Goal: Task Accomplishment & Management: Manage account settings

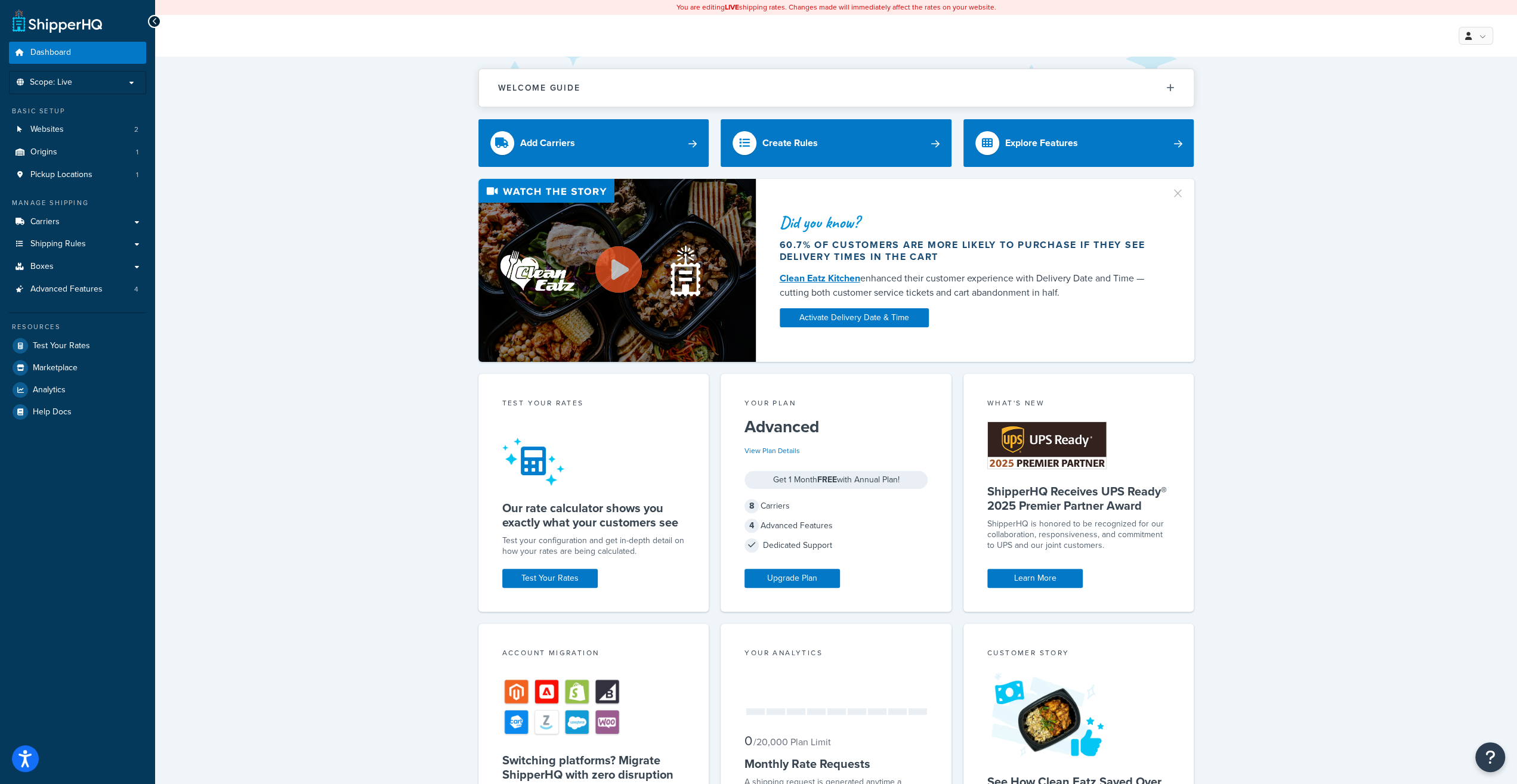
click at [236, 314] on div "Did you know? 60.7% of customers are more likely to purchase if they see delive…" at bounding box center [836, 271] width 1314 height 183
click at [60, 217] on link "Carriers" at bounding box center [77, 222] width 137 height 22
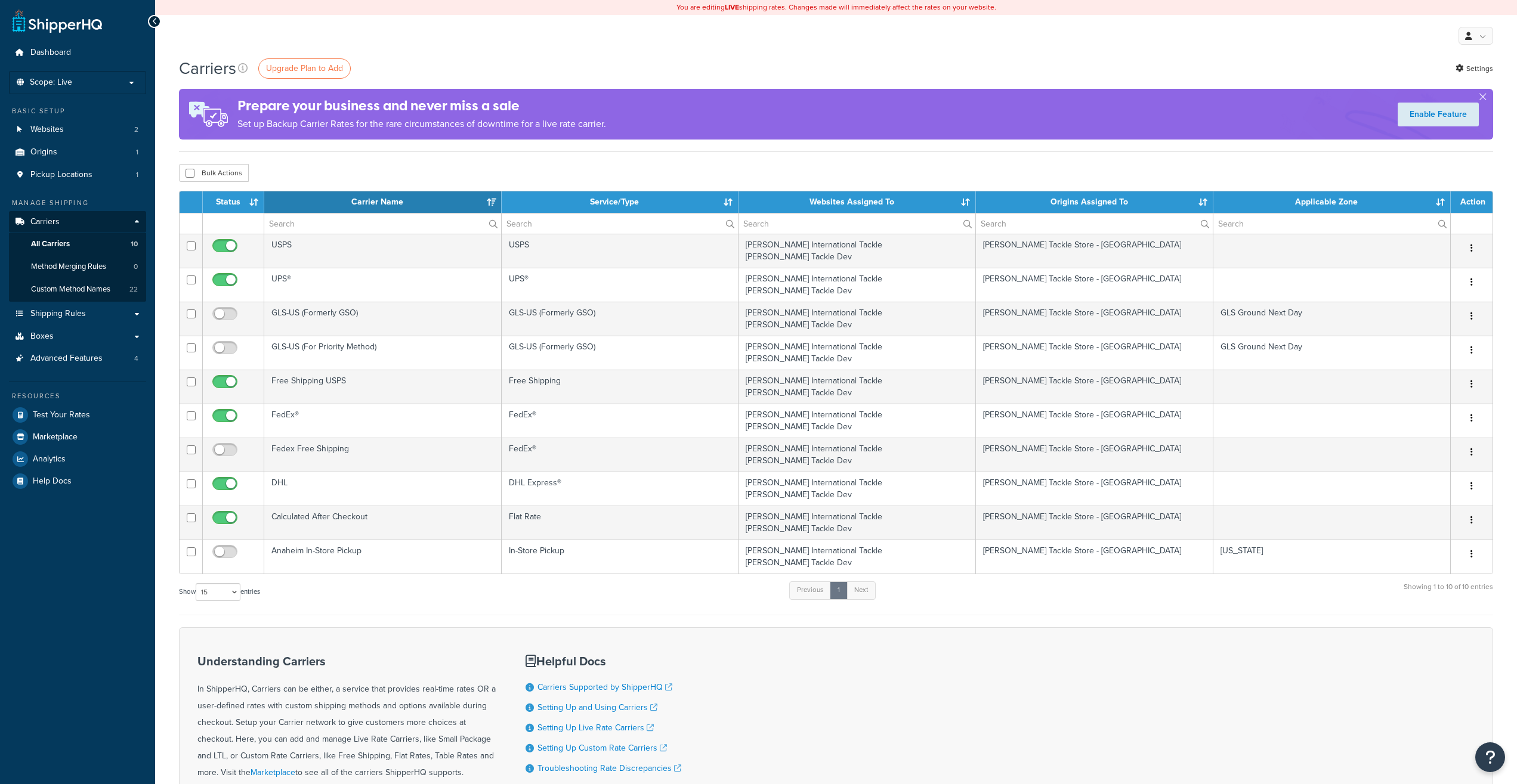
select select "15"
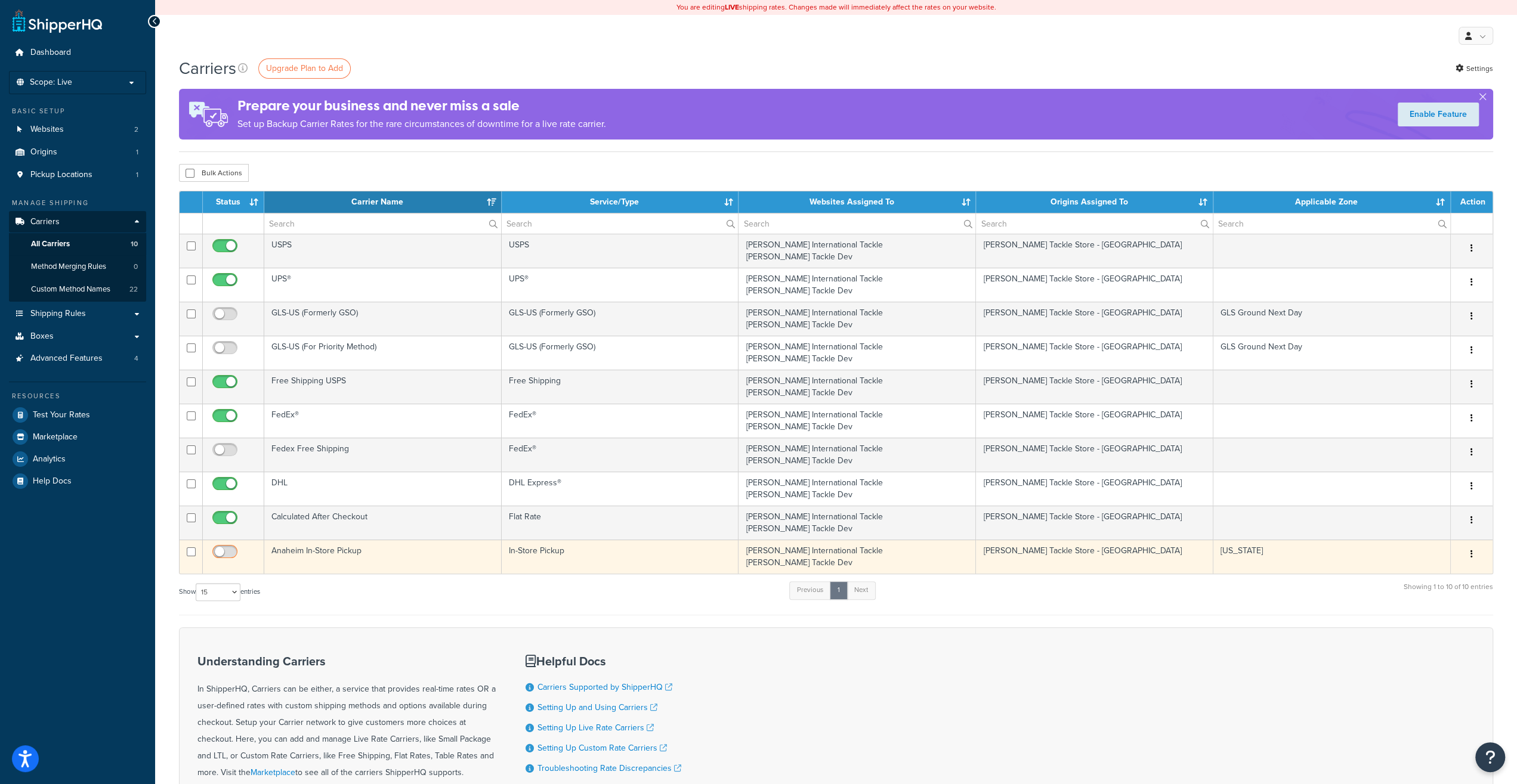
click at [228, 545] on span at bounding box center [225, 552] width 25 height 15
click at [228, 547] on input "checkbox" at bounding box center [226, 554] width 33 height 15
checkbox input "true"
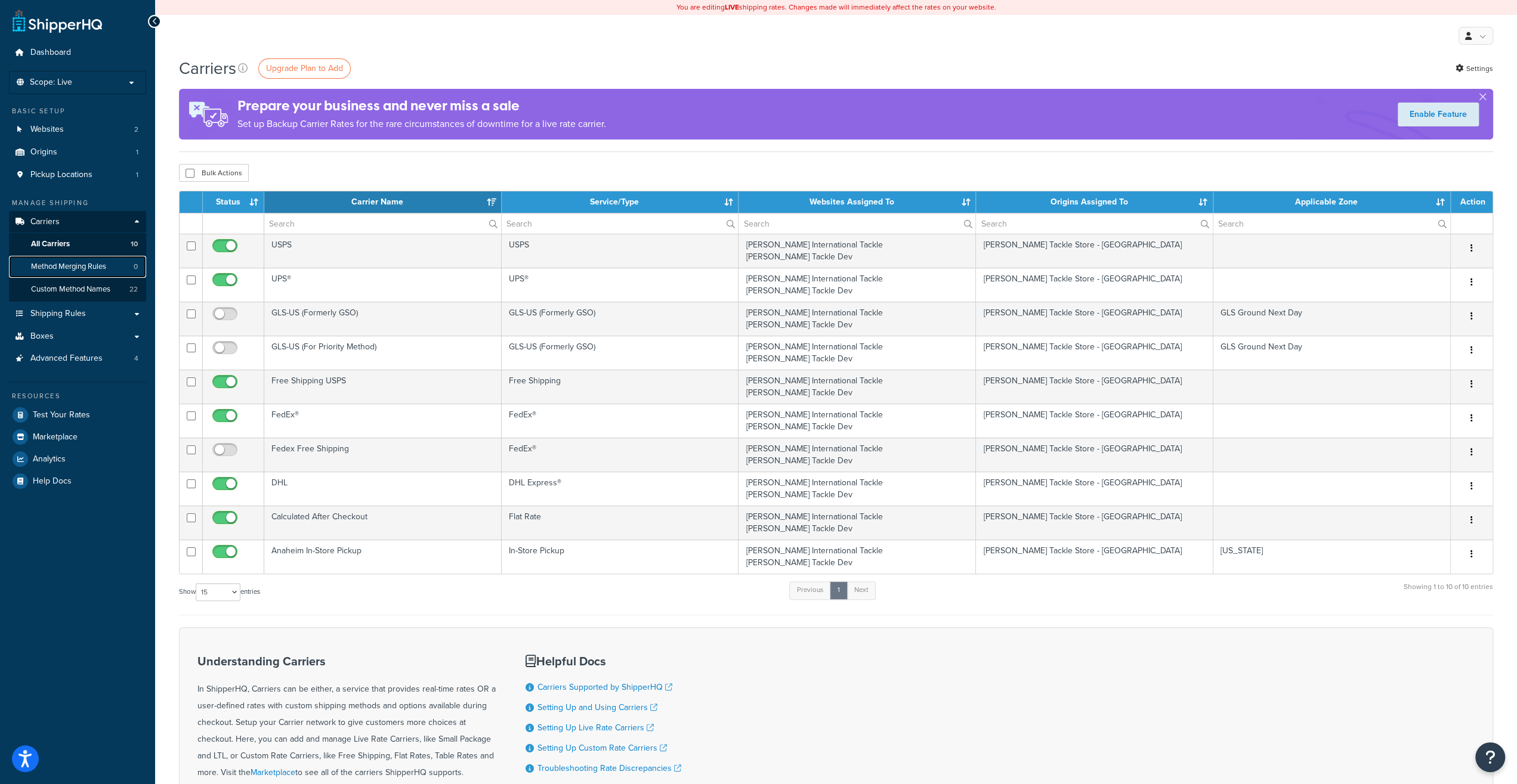
click at [74, 265] on span "Method Merging Rules" at bounding box center [68, 267] width 75 height 10
select select "15"
